Goal: Find specific page/section: Find specific page/section

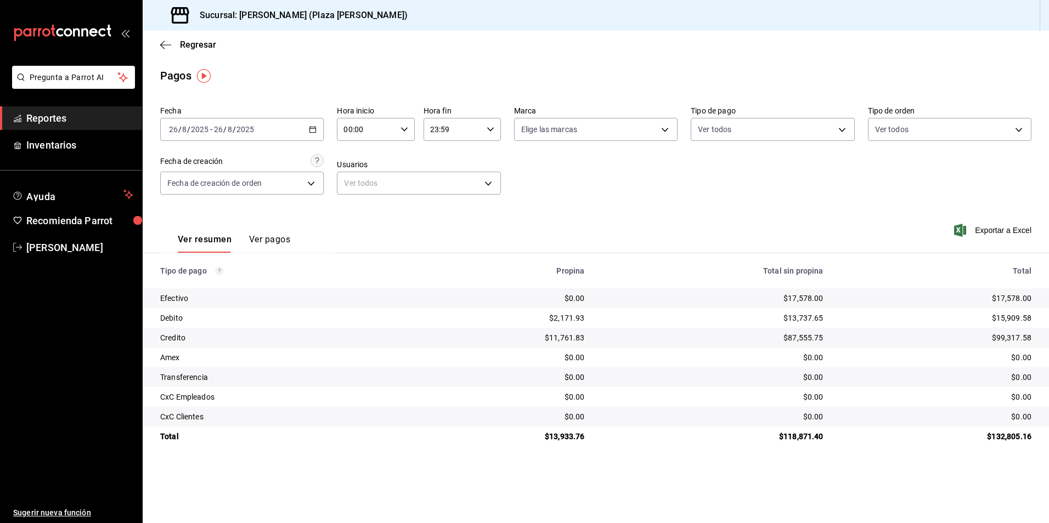
drag, startPoint x: 38, startPoint y: 112, endPoint x: 101, endPoint y: 107, distance: 63.3
click at [38, 112] on span "Reportes" at bounding box center [79, 118] width 107 height 15
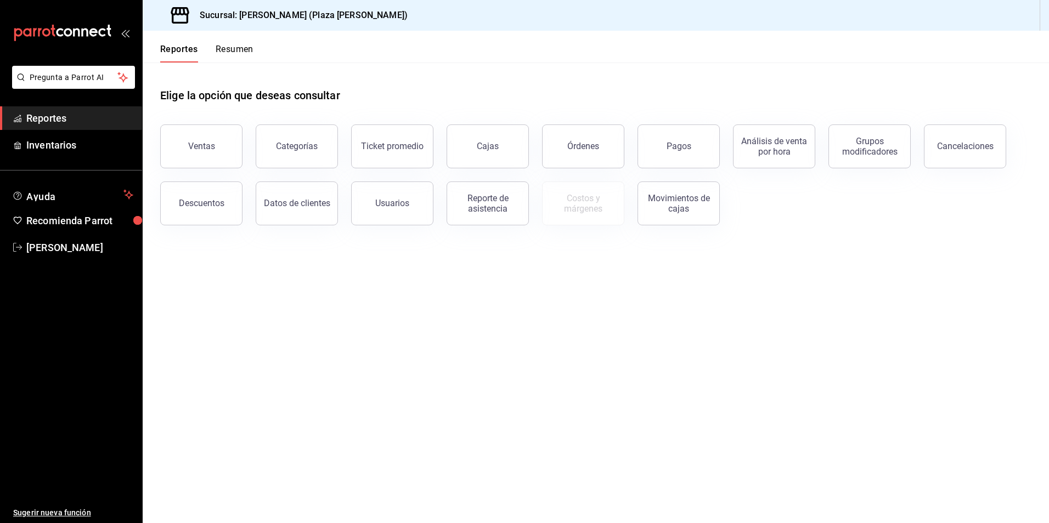
click at [228, 51] on button "Resumen" at bounding box center [235, 53] width 38 height 19
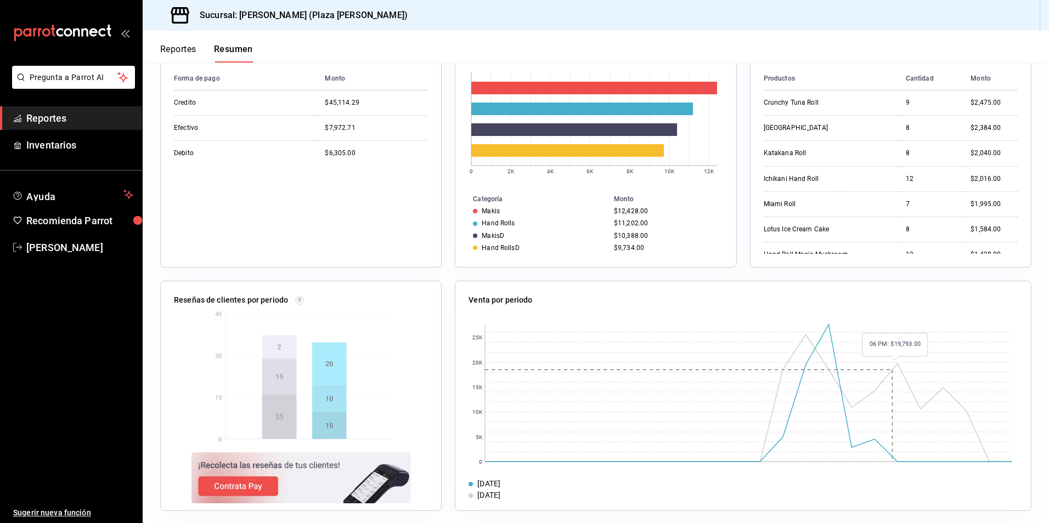
scroll to position [217, 0]
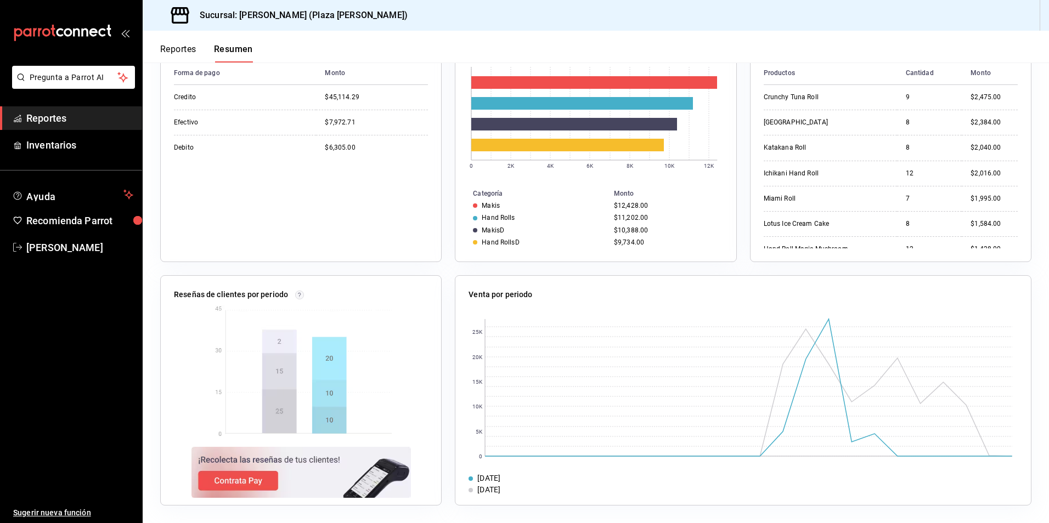
click at [711, 294] on div "Venta por periodo" at bounding box center [742, 297] width 549 height 16
click at [78, 111] on span "Reportes" at bounding box center [79, 118] width 107 height 15
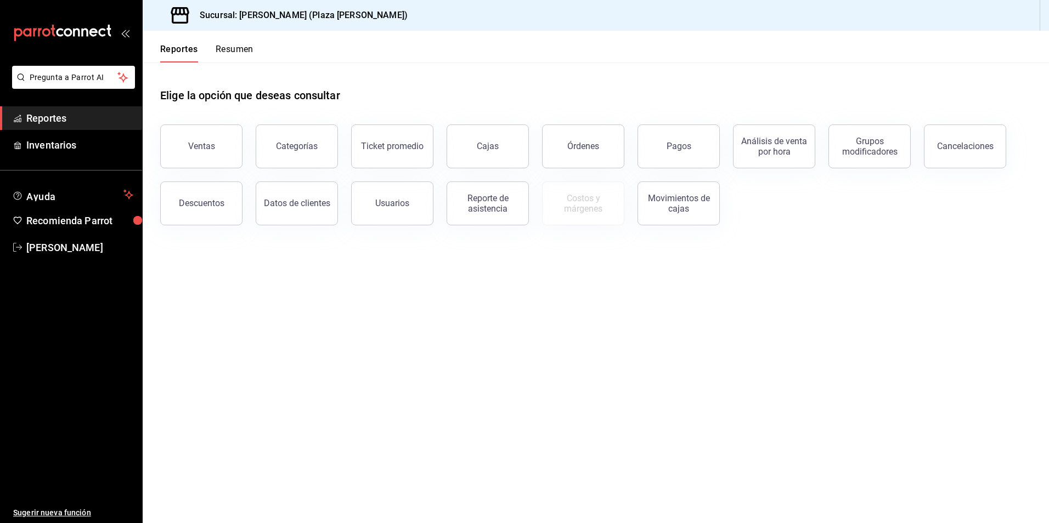
click at [183, 131] on button "Ventas" at bounding box center [201, 146] width 82 height 44
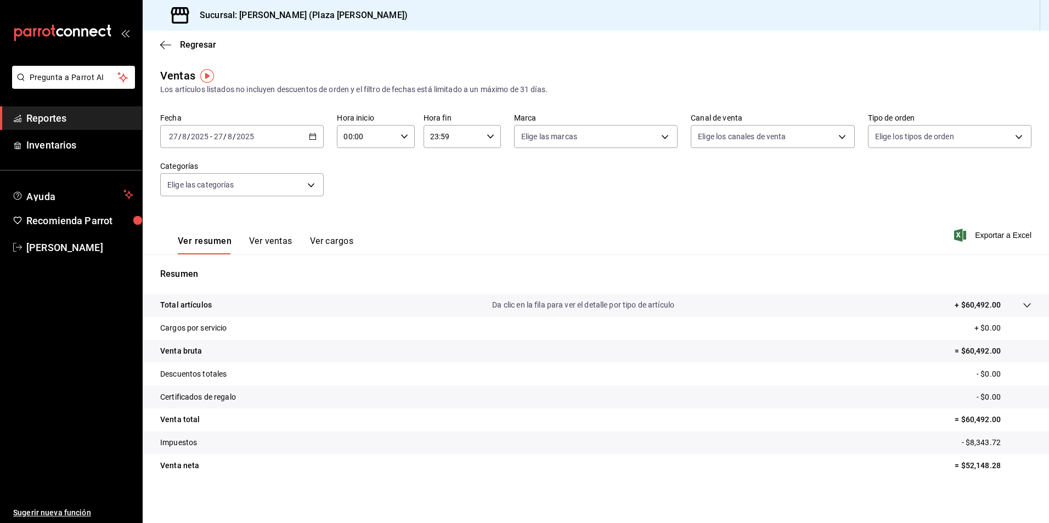
click at [311, 135] on icon "button" at bounding box center [313, 137] width 8 height 8
click at [192, 171] on span "Hoy" at bounding box center [211, 170] width 85 height 12
click at [981, 214] on div "Ver resumen Ver ventas Ver cargos Exportar a Excel" at bounding box center [596, 231] width 906 height 45
click at [990, 235] on span "Exportar a Excel" at bounding box center [993, 235] width 75 height 13
